Goal: Information Seeking & Learning: Learn about a topic

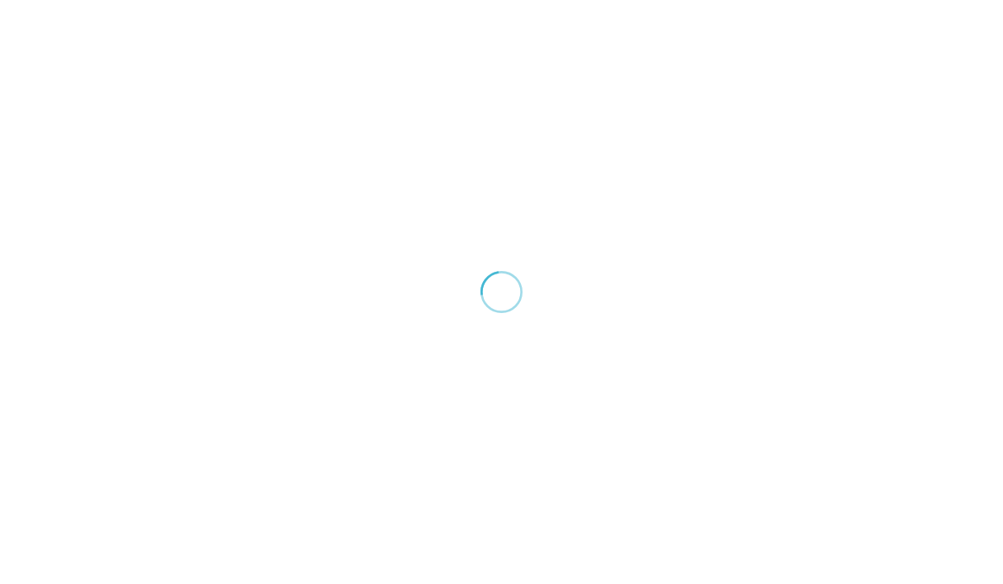
scroll to position [149, 0]
